Goal: Check status: Check status

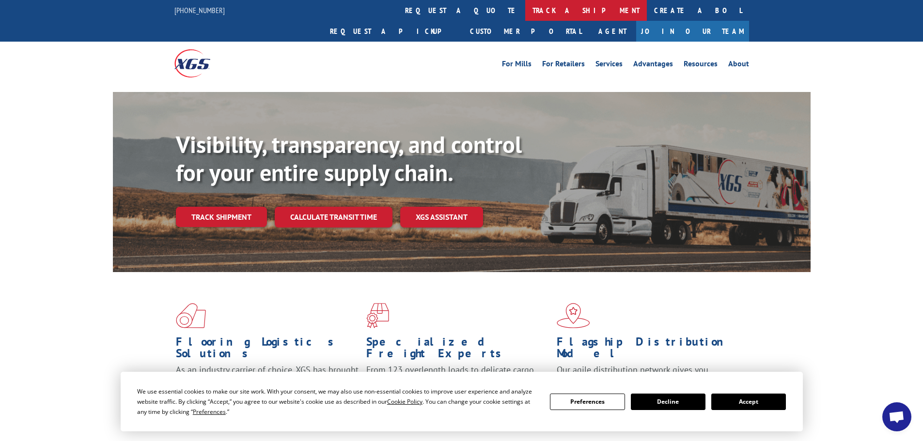
click at [525, 17] on link "track a shipment" at bounding box center [586, 10] width 122 height 21
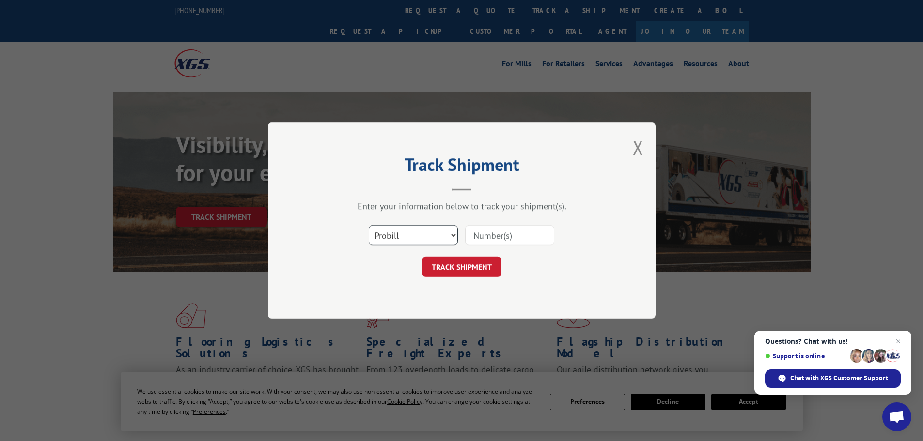
click at [450, 238] on select "Select category... Probill BOL PO" at bounding box center [413, 235] width 89 height 20
select select "bol"
click at [369, 225] on select "Select category... Probill BOL PO" at bounding box center [413, 235] width 89 height 20
click at [506, 233] on input at bounding box center [509, 235] width 89 height 20
type input "3370283"
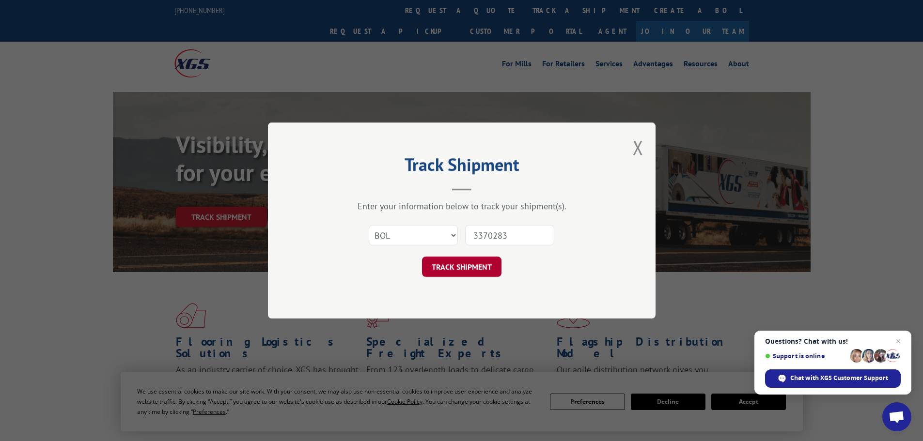
click at [452, 262] on button "TRACK SHIPMENT" at bounding box center [461, 267] width 79 height 20
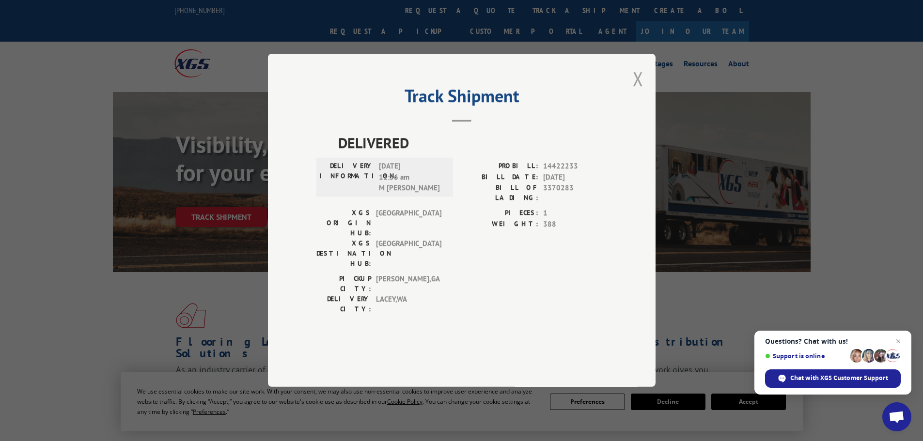
click at [636, 92] on button "Close modal" at bounding box center [638, 79] width 11 height 26
